Goal: Check status

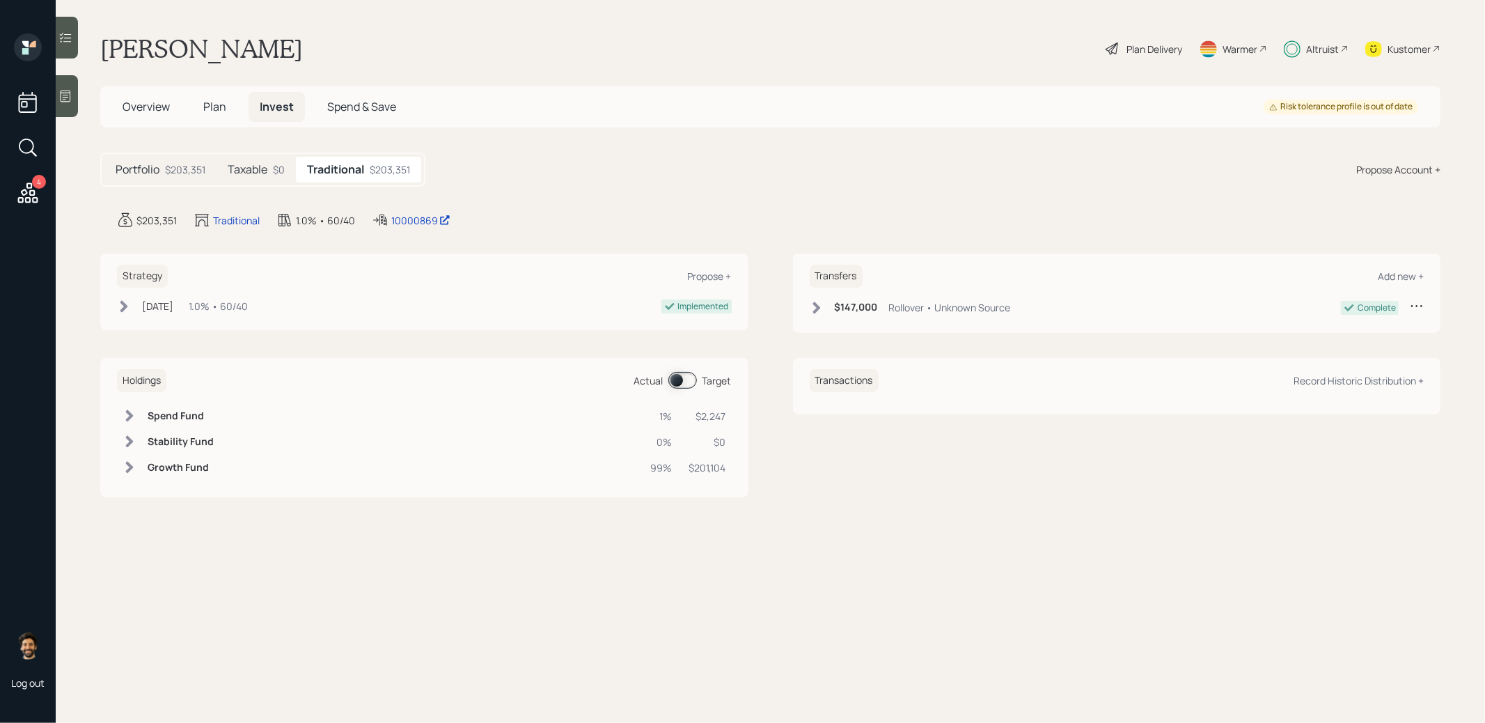
click at [268, 163] on div "Taxable $0" at bounding box center [256, 170] width 79 height 26
click at [173, 169] on div "$203,351" at bounding box center [185, 169] width 40 height 15
